Goal: Task Accomplishment & Management: Manage account settings

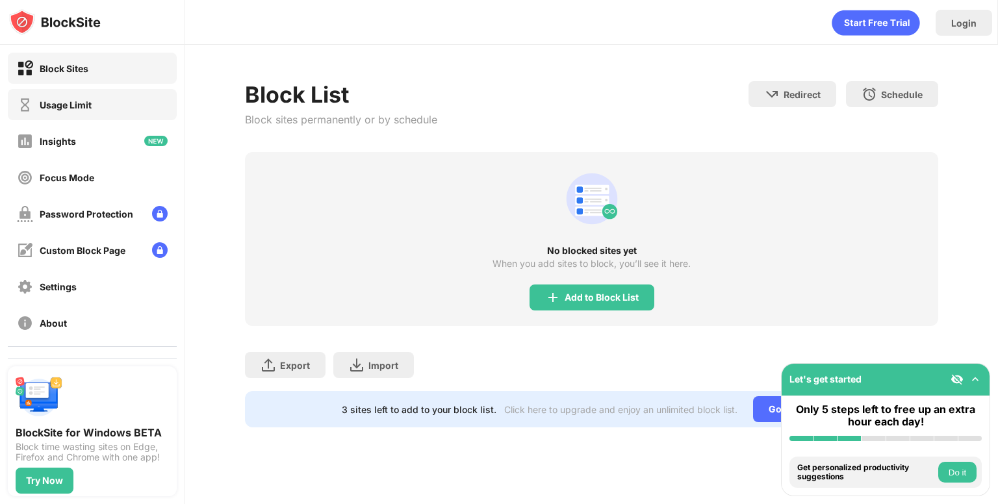
click at [91, 112] on div "Usage Limit" at bounding box center [92, 104] width 169 height 31
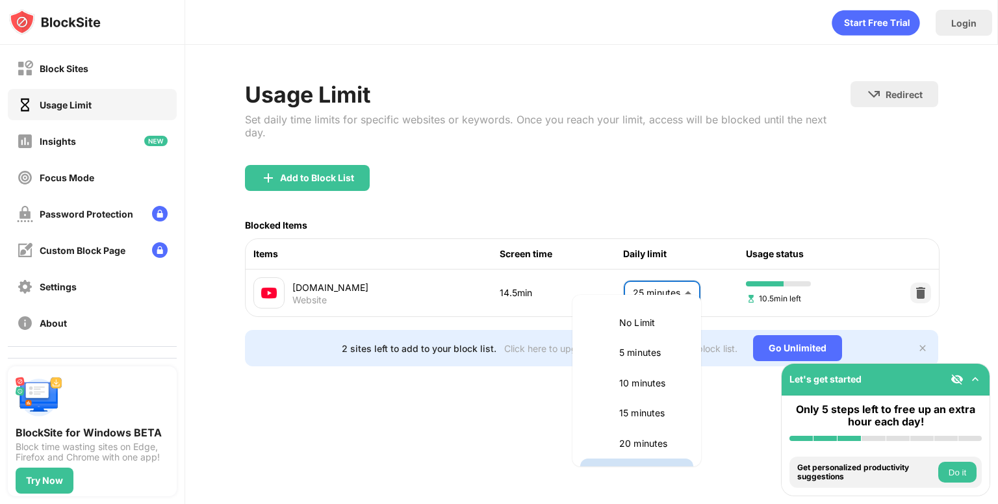
click at [667, 284] on body "Block Sites Usage Limit Insights Focus Mode Password Protection Custom Block Pa…" at bounding box center [499, 252] width 998 height 504
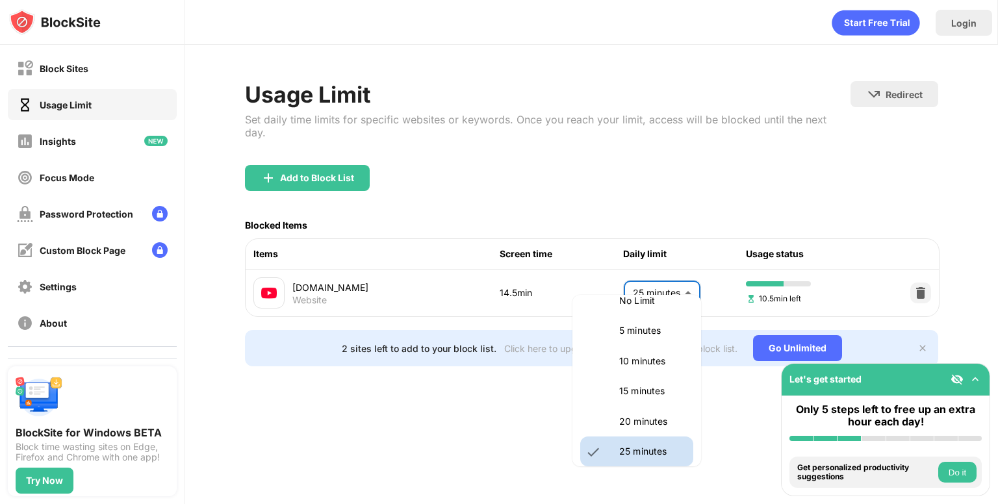
click at [665, 385] on p "15 minutes" at bounding box center [652, 391] width 66 height 14
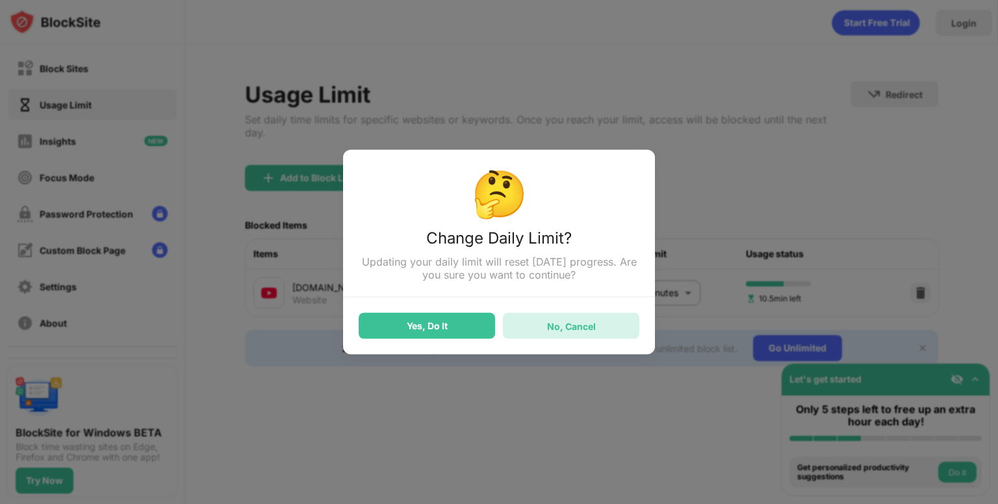
click at [565, 331] on div "No, Cancel" at bounding box center [571, 325] width 49 height 11
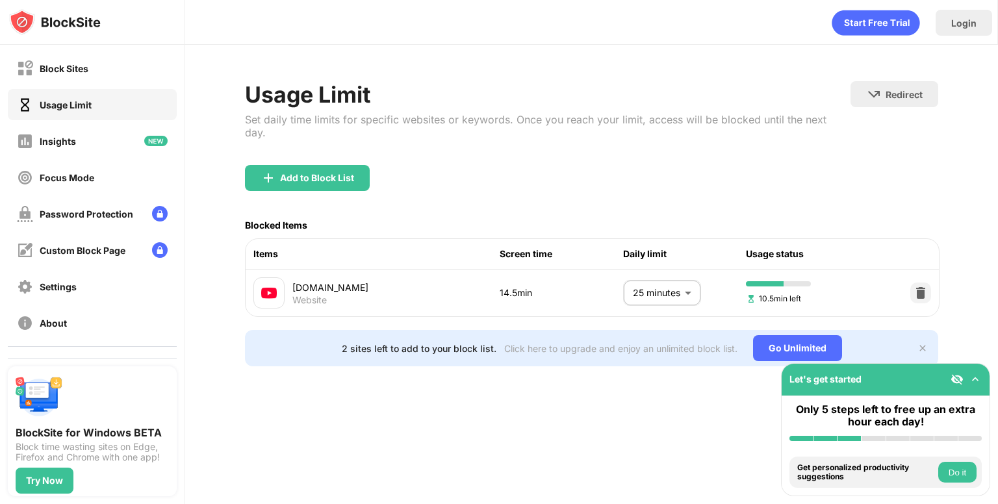
click at [662, 273] on body "Block Sites Usage Limit Insights Focus Mode Password Protection Custom Block Pa…" at bounding box center [499, 252] width 998 height 504
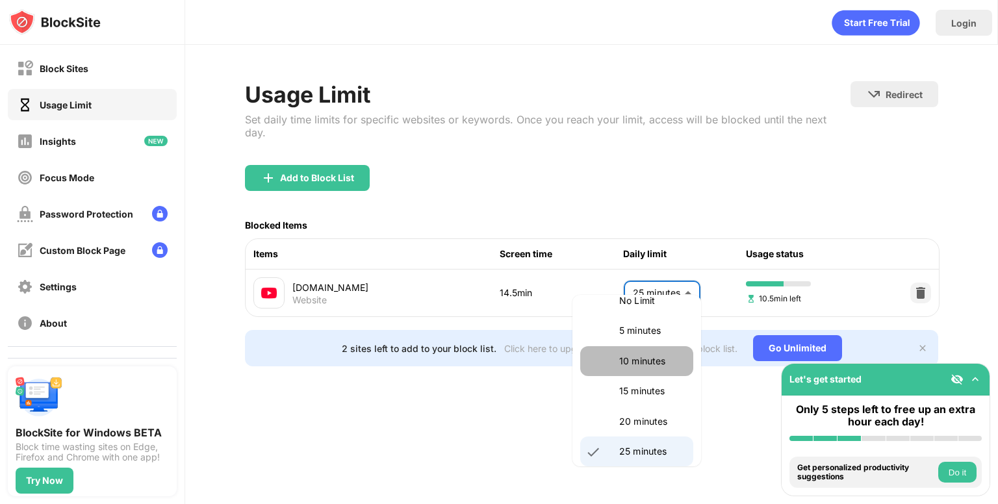
click at [664, 355] on p "10 minutes" at bounding box center [652, 361] width 66 height 14
type input "**"
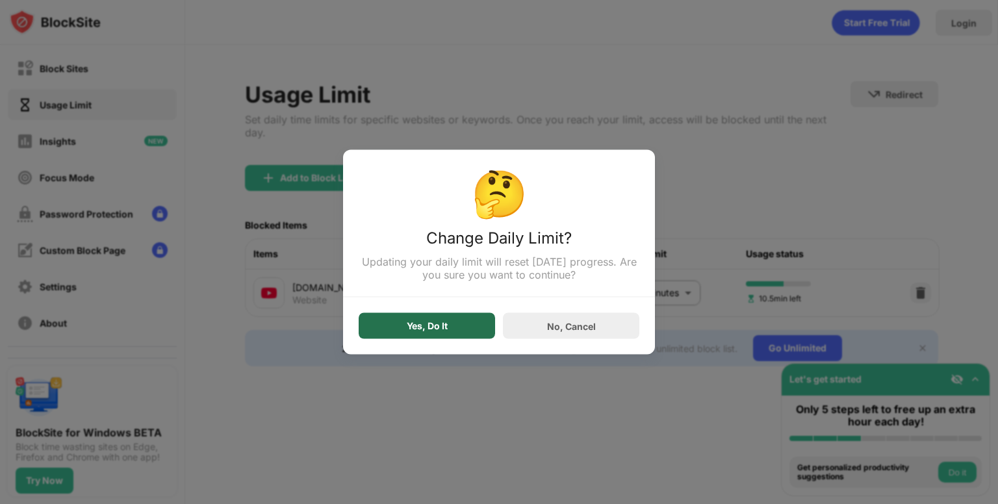
click at [407, 327] on div "Yes, Do It" at bounding box center [427, 326] width 41 height 10
